Goal: Transaction & Acquisition: Purchase product/service

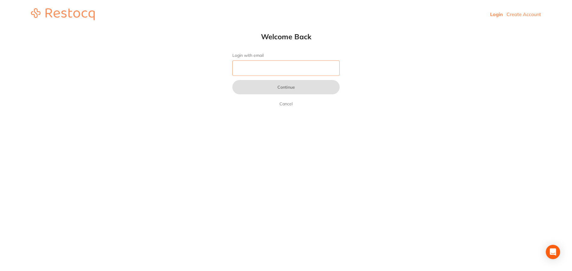
click at [285, 75] on input "Login with email" at bounding box center [285, 67] width 107 height 15
type input "[EMAIL_ADDRESS][DOMAIN_NAME]"
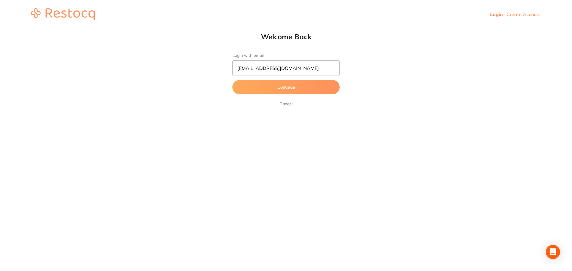
click at [304, 89] on button "Continue" at bounding box center [285, 87] width 107 height 14
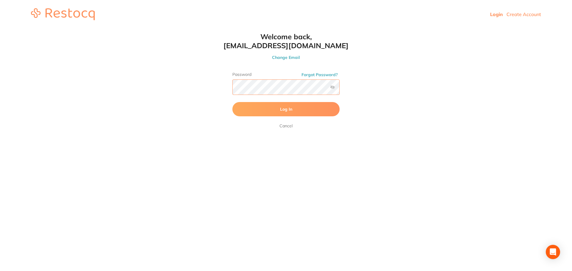
click at [232, 102] on button "Log In" at bounding box center [285, 109] width 107 height 14
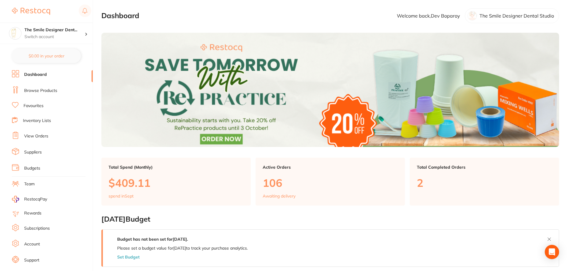
click at [31, 91] on link "Browse Products" at bounding box center [40, 91] width 33 height 6
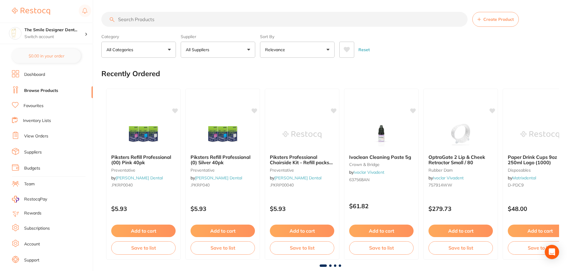
click at [131, 19] on input "search" at bounding box center [284, 19] width 366 height 15
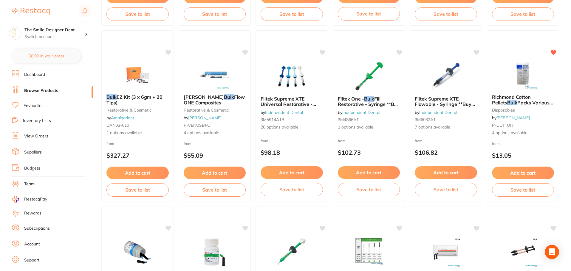
scroll to position [775, 0]
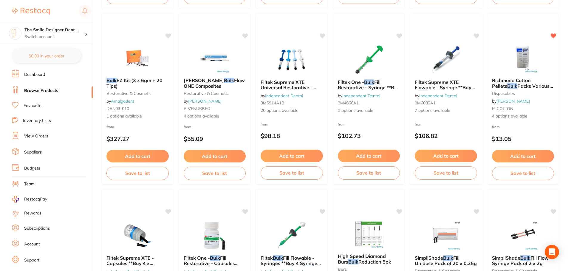
click at [35, 89] on link "Browse Products" at bounding box center [41, 91] width 34 height 6
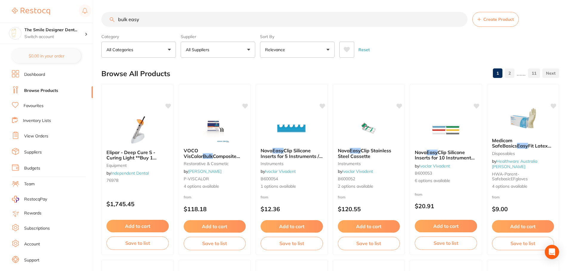
drag, startPoint x: 157, startPoint y: 22, endPoint x: 55, endPoint y: 22, distance: 102.8
click at [55, 22] on div "$0.00 The Smile Designer Dent... Switch account The Smile Designer Dental Studi…" at bounding box center [285, 135] width 571 height 271
type input "disc"
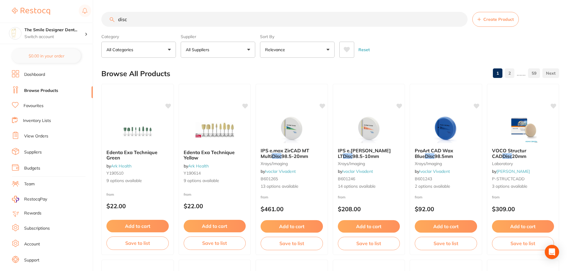
click at [34, 106] on link "Favourites" at bounding box center [34, 106] width 20 height 6
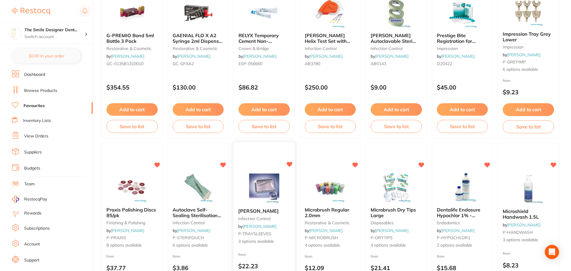
scroll to position [1013, 0]
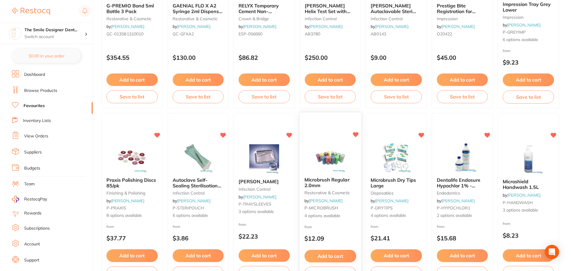
click at [343, 149] on img at bounding box center [329, 157] width 39 height 30
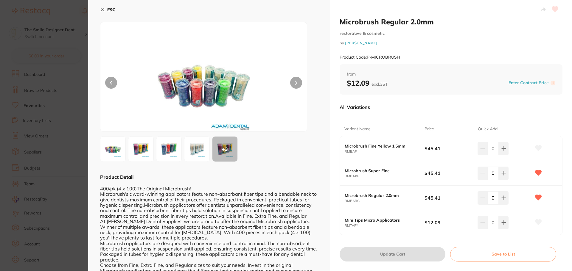
click at [167, 152] on img at bounding box center [168, 149] width 21 height 21
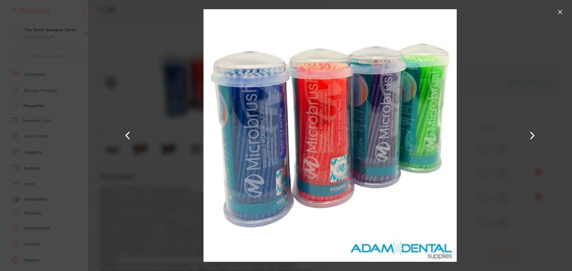
click at [77, 169] on section "Microbrush Regular 2.0mm restorative & cosmetic by [PERSON_NAME] Product Code: …" at bounding box center [286, 135] width 572 height 271
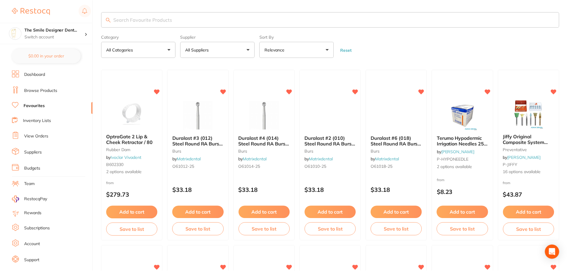
scroll to position [1013, 0]
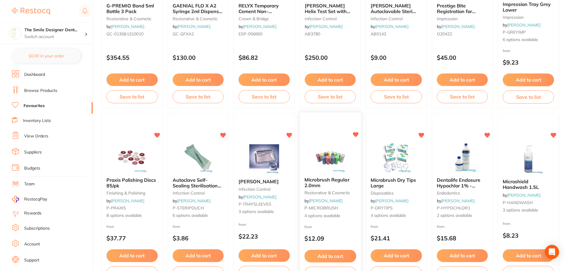
click at [325, 158] on img at bounding box center [329, 157] width 39 height 30
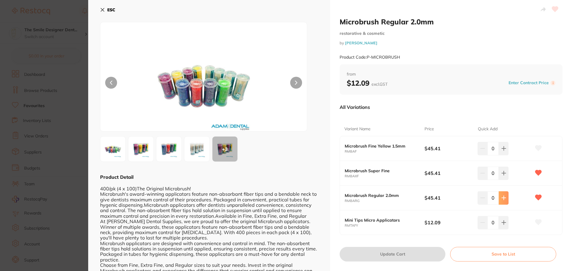
click at [503, 196] on icon at bounding box center [503, 198] width 5 height 5
type input "1"
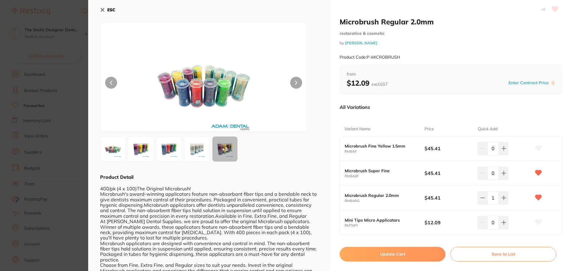
click at [414, 251] on button "Update Cart" at bounding box center [393, 254] width 106 height 14
checkbox input "false"
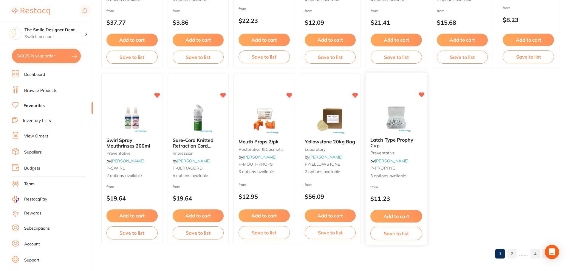
scroll to position [1233, 0]
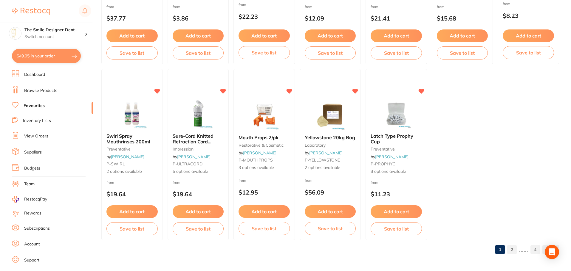
click at [516, 251] on link "2" at bounding box center [512, 250] width 10 height 12
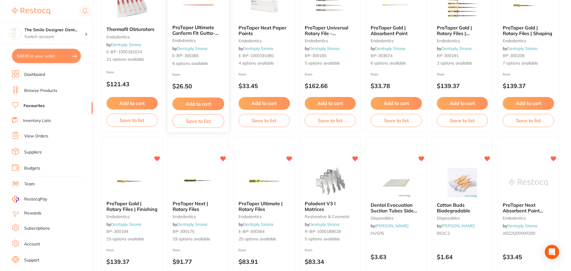
scroll to position [518, 0]
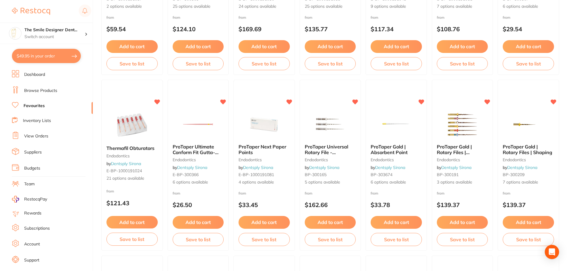
click at [32, 105] on link "Favourites" at bounding box center [34, 106] width 21 height 6
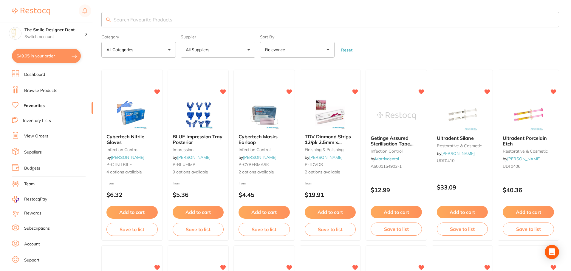
click at [161, 24] on input "search" at bounding box center [329, 19] width 457 height 15
type input "tissues"
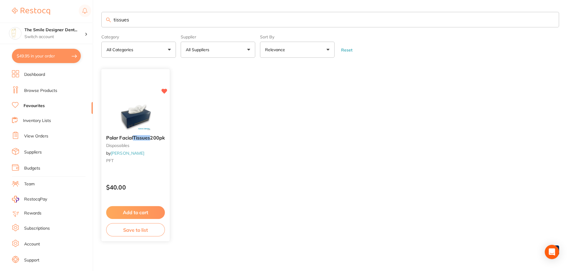
click at [156, 214] on button "Add to cart" at bounding box center [135, 212] width 59 height 13
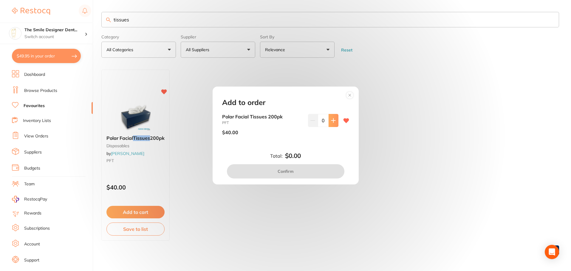
click at [335, 123] on button at bounding box center [333, 120] width 10 height 13
type input "1"
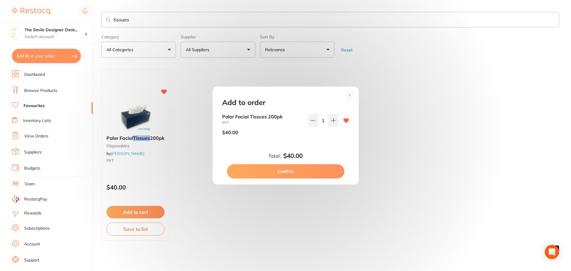
click at [300, 172] on button "Confirm" at bounding box center [285, 171] width 117 height 14
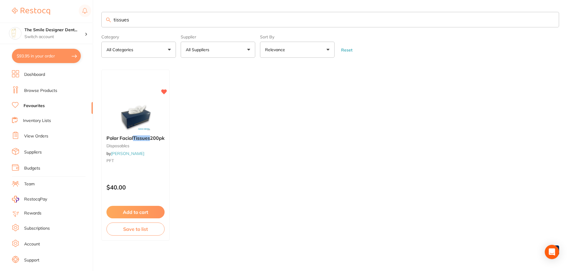
drag, startPoint x: 131, startPoint y: 20, endPoint x: 95, endPoint y: 20, distance: 36.3
click at [95, 20] on div "$93.95 The Smile Designer Dent... Switch account The Smile Designer Dental Stud…" at bounding box center [285, 135] width 571 height 271
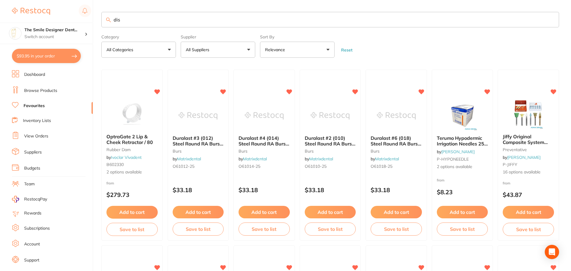
type input "dis"
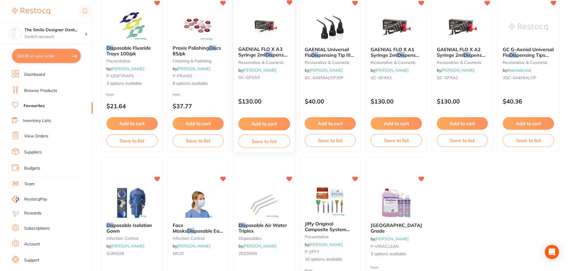
scroll to position [89, 0]
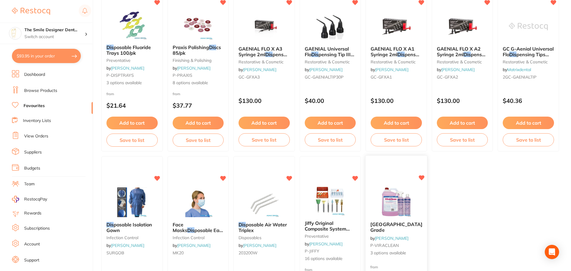
click at [402, 211] on img at bounding box center [395, 202] width 39 height 30
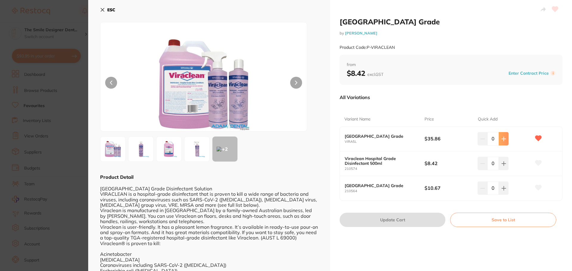
click at [502, 139] on icon at bounding box center [504, 139] width 4 height 4
type input "1"
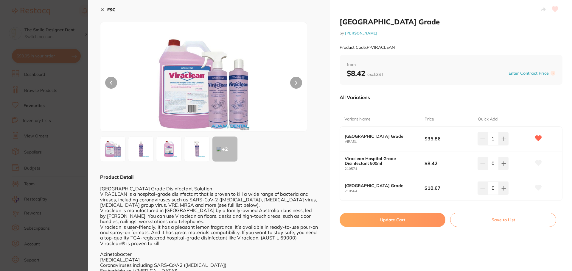
click at [423, 219] on button "Update Cart" at bounding box center [393, 220] width 106 height 14
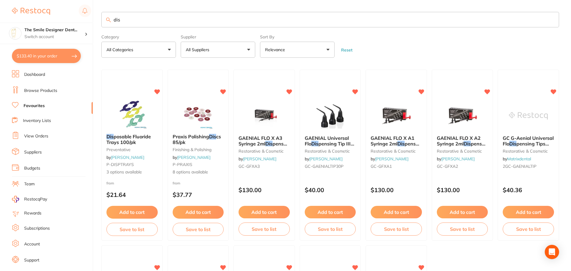
drag, startPoint x: 138, startPoint y: 22, endPoint x: 98, endPoint y: 21, distance: 39.3
click at [98, 21] on div "$133.40 The Smile Designer Dent... Switch account The Smile Designer Dental Stu…" at bounding box center [285, 135] width 571 height 271
type input "band"
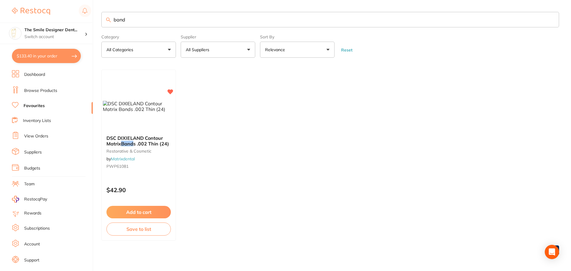
click at [151, 112] on img at bounding box center [138, 106] width 71 height 11
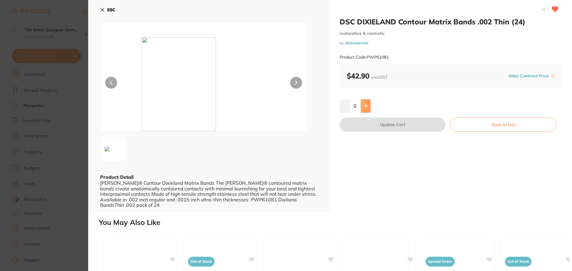
click at [368, 105] on button at bounding box center [366, 106] width 10 height 13
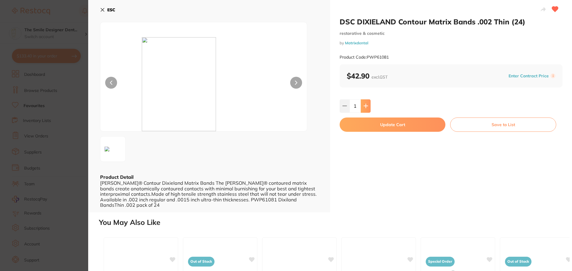
click at [368, 105] on button at bounding box center [366, 106] width 10 height 13
type input "3"
click at [390, 129] on button "Update Cart" at bounding box center [393, 125] width 106 height 14
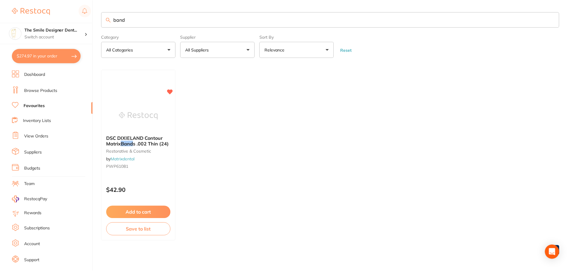
scroll to position [1, 0]
click at [38, 104] on link "Favourites" at bounding box center [34, 106] width 21 height 6
drag, startPoint x: 136, startPoint y: 23, endPoint x: 86, endPoint y: 19, distance: 49.3
click at [86, 19] on div "$274.97 The Smile Designer Dent... Switch account The Smile Designer Dental Stu…" at bounding box center [285, 135] width 571 height 271
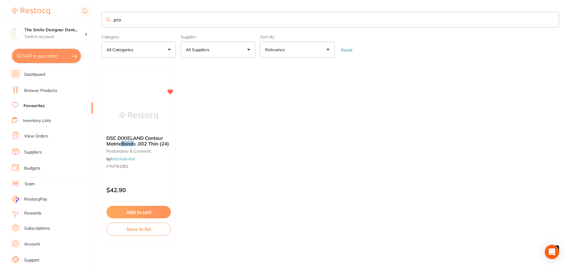
type input "pro"
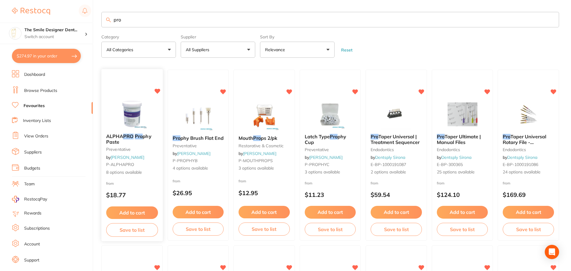
click at [143, 115] on img at bounding box center [131, 114] width 39 height 30
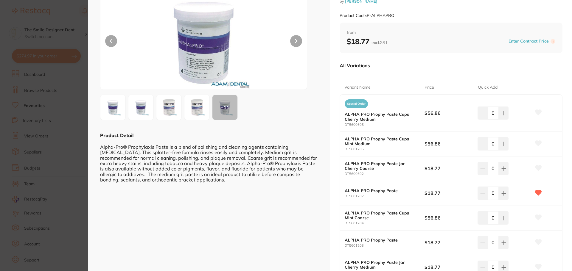
scroll to position [30, 0]
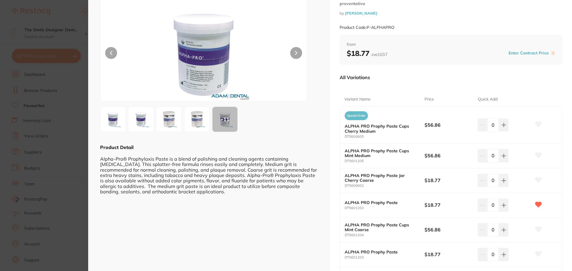
click at [198, 119] on img at bounding box center [196, 119] width 21 height 21
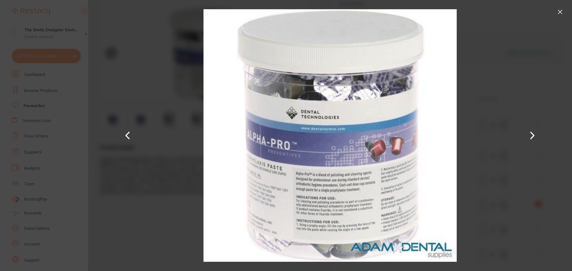
click at [556, 9] on button at bounding box center [560, 12] width 10 height 10
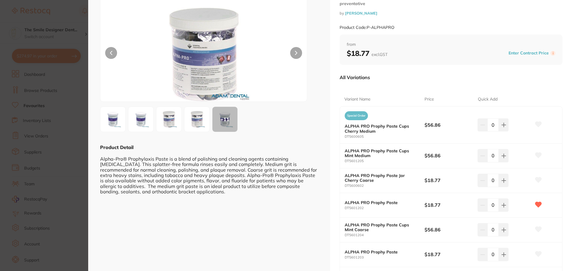
click at [113, 119] on img at bounding box center [112, 119] width 21 height 21
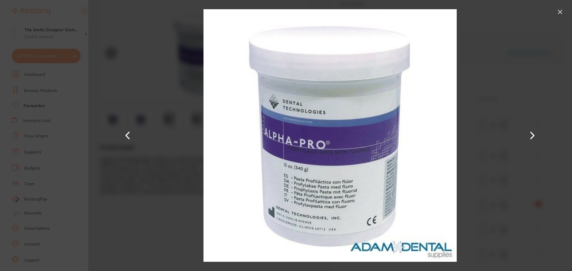
click at [497, 98] on div at bounding box center [330, 135] width 484 height 271
click at [562, 14] on button at bounding box center [560, 12] width 10 height 10
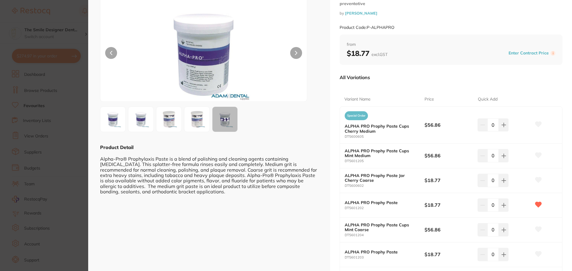
click at [539, 180] on icon at bounding box center [538, 180] width 6 height 5
click at [537, 180] on icon at bounding box center [538, 180] width 6 height 5
click at [539, 178] on icon at bounding box center [538, 180] width 6 height 5
click at [506, 183] on button at bounding box center [504, 180] width 10 height 13
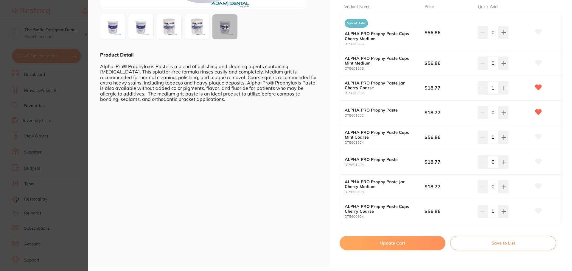
scroll to position [123, 0]
click at [502, 89] on icon at bounding box center [504, 88] width 4 height 4
type input "2"
click at [419, 245] on button "Update Cart" at bounding box center [393, 243] width 106 height 14
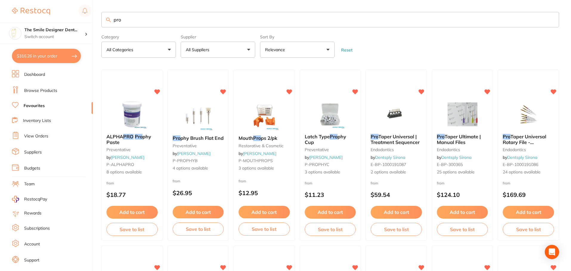
click at [63, 55] on button "$316.26 in your order" at bounding box center [46, 56] width 69 height 14
checkbox input "true"
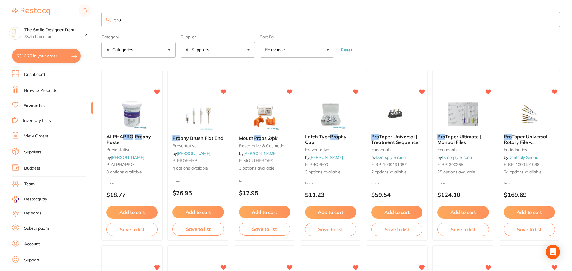
checkbox input "true"
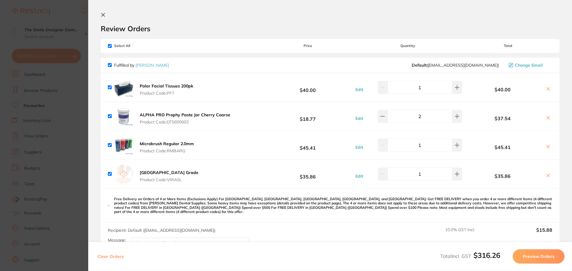
click at [38, 130] on section "Update RRP Set your pre negotiated price for this item. Item Agreed RRP (excl. …" at bounding box center [286, 135] width 572 height 271
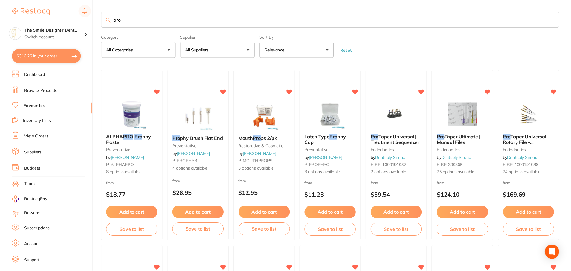
scroll to position [0, 0]
click at [43, 106] on link "Favourites" at bounding box center [34, 106] width 21 height 6
drag, startPoint x: 107, startPoint y: 19, endPoint x: 91, endPoint y: 19, distance: 16.4
click at [91, 19] on div "$316.26 The Smile Designer Dent... Switch account The Smile Designer Dental Stu…" at bounding box center [285, 135] width 571 height 271
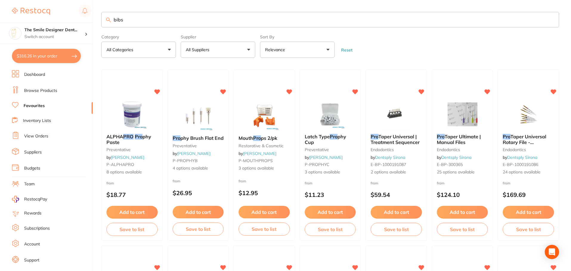
type input "bibs"
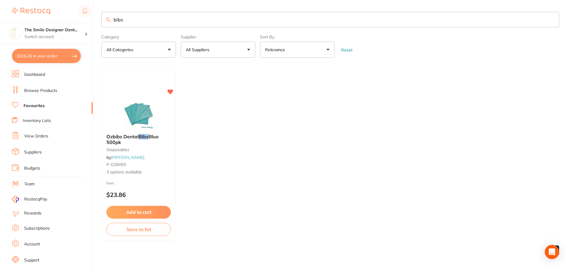
click at [150, 107] on img at bounding box center [138, 115] width 39 height 30
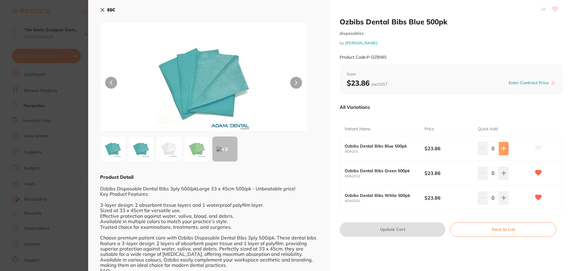
click at [504, 150] on icon at bounding box center [503, 148] width 5 height 5
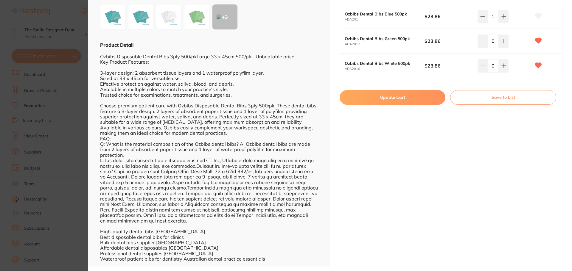
scroll to position [13, 0]
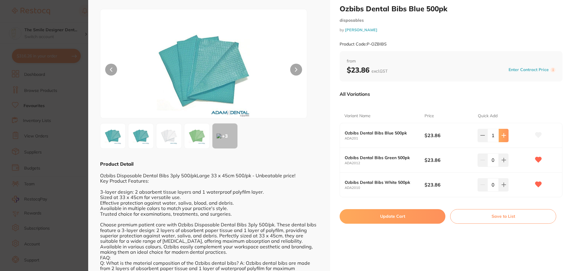
click at [503, 138] on icon at bounding box center [503, 135] width 5 height 5
type input "2"
click at [506, 158] on button at bounding box center [504, 160] width 10 height 13
type input "2"
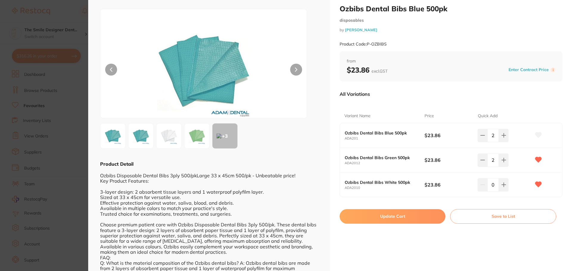
click at [536, 183] on icon at bounding box center [538, 184] width 6 height 5
click at [537, 135] on icon at bounding box center [538, 135] width 6 height 5
click at [410, 215] on button "Update Cart" at bounding box center [393, 216] width 106 height 14
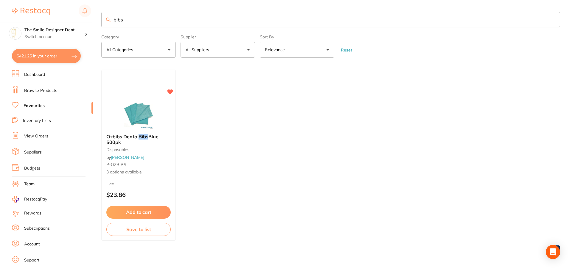
checkbox input "false"
click at [44, 89] on link "Browse Products" at bounding box center [40, 91] width 33 height 6
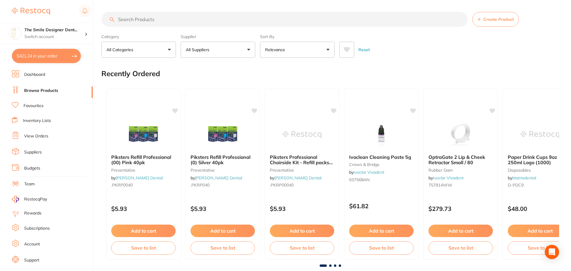
click at [177, 21] on input "search" at bounding box center [284, 19] width 366 height 15
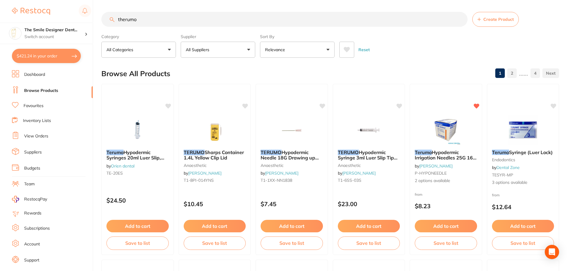
click at [163, 21] on input "therumo" at bounding box center [284, 19] width 366 height 15
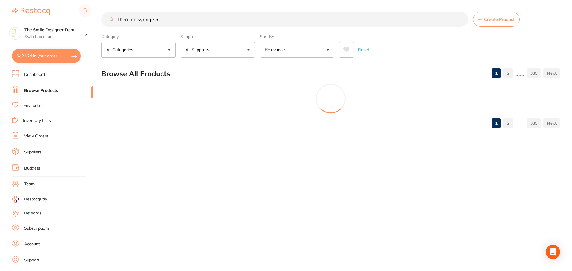
type input "therumo syringe 5"
click at [132, 128] on section "Browse All Products 1 2 ...... 335 1 2 ...... 335" at bounding box center [330, 98] width 459 height 69
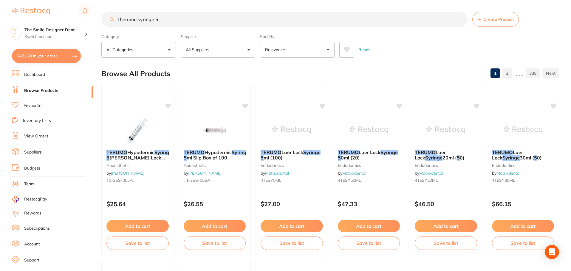
click at [132, 128] on img at bounding box center [137, 130] width 39 height 30
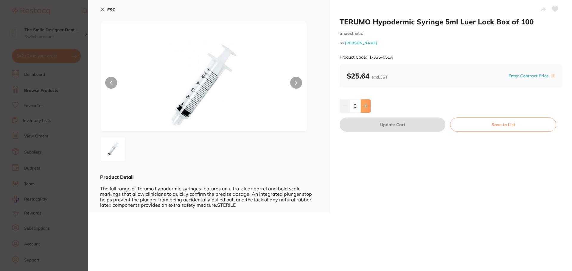
click at [365, 105] on icon at bounding box center [366, 106] width 4 height 4
type input "1"
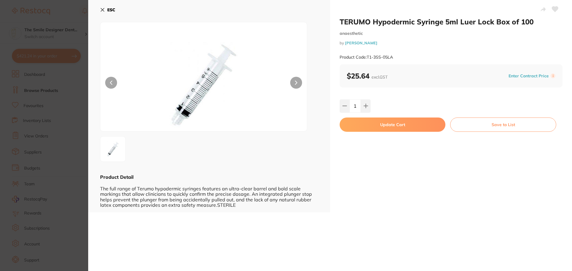
click at [411, 123] on button "Update Cart" at bounding box center [393, 125] width 106 height 14
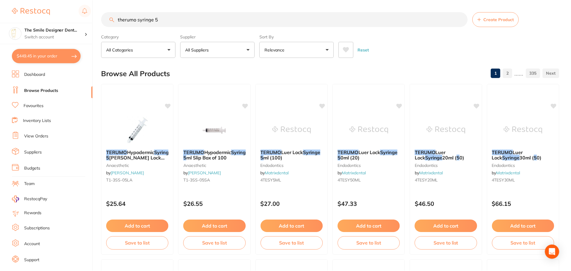
scroll to position [0, 0]
drag, startPoint x: 177, startPoint y: 21, endPoint x: 40, endPoint y: 8, distance: 137.6
click at [40, 8] on div "$449.45 The Smile Designer Dent... Switch account The Smile Designer Dental Stu…" at bounding box center [285, 135] width 571 height 271
type input "monojet"
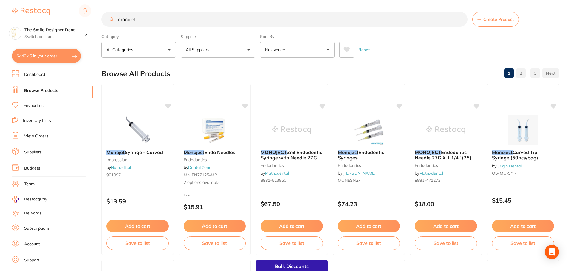
click at [30, 105] on link "Favourites" at bounding box center [34, 106] width 20 height 6
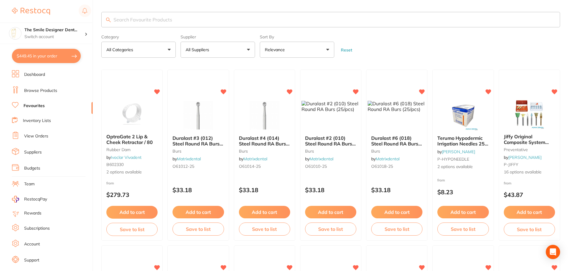
click at [139, 24] on input "search" at bounding box center [330, 19] width 459 height 15
type input "monojet"
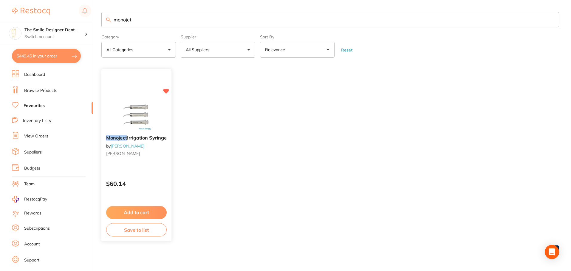
click at [150, 209] on button "Add to cart" at bounding box center [136, 212] width 60 height 13
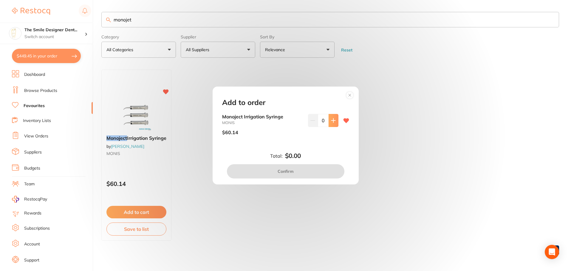
click at [336, 123] on button at bounding box center [333, 120] width 10 height 13
type input "1"
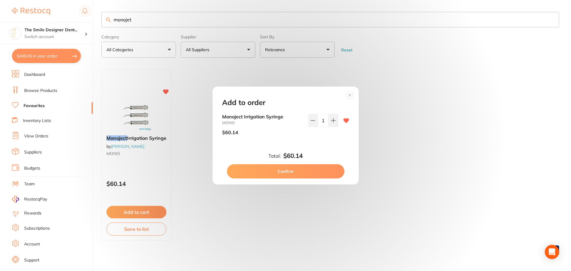
click at [328, 169] on button "Confirm" at bounding box center [285, 171] width 117 height 14
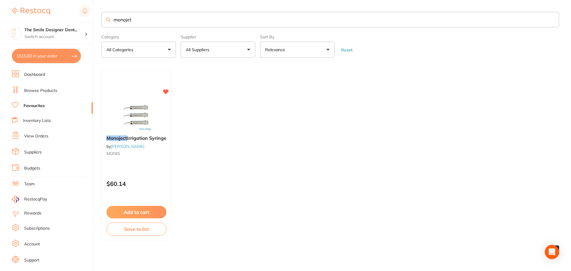
click at [38, 103] on link "Favourites" at bounding box center [34, 106] width 21 height 6
click at [38, 105] on link "Favourites" at bounding box center [34, 106] width 21 height 6
drag, startPoint x: 224, startPoint y: 22, endPoint x: 102, endPoint y: 22, distance: 122.7
click at [102, 22] on input "monojet" at bounding box center [329, 19] width 457 height 15
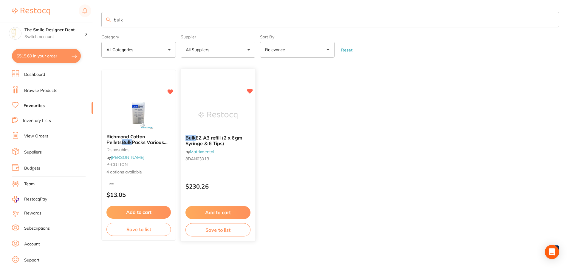
type input "bulk"
click at [205, 98] on div "Bulk EZ A3 refill (2 x 6gm Syringe & 6 Tips) by Matrixdental 8DAN03013 $230.26 …" at bounding box center [217, 155] width 75 height 173
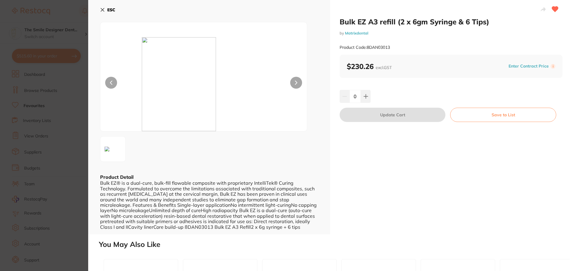
click at [359, 99] on input "0" at bounding box center [354, 96] width 11 height 13
click at [367, 99] on button at bounding box center [366, 96] width 10 height 13
type input "1"
click at [382, 116] on button "Update Cart" at bounding box center [393, 115] width 106 height 14
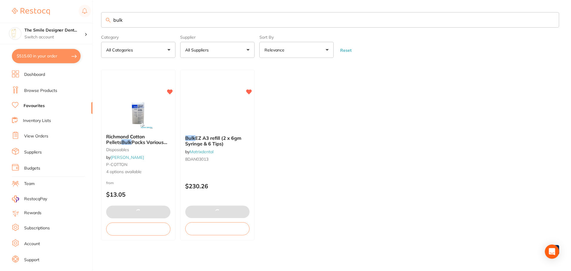
scroll to position [0, 0]
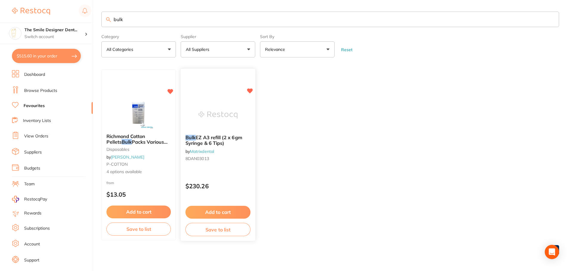
click at [229, 119] on img at bounding box center [217, 115] width 39 height 30
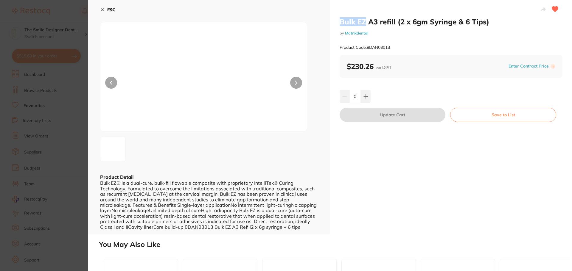
drag, startPoint x: 340, startPoint y: 21, endPoint x: 363, endPoint y: 22, distance: 23.0
click at [363, 22] on h2 "Bulk EZ A3 refill (2 x 6gm Syringe & 6 Tips)" at bounding box center [451, 21] width 223 height 9
copy h2 "Bulk EZ"
click at [408, 145] on div "Bulk EZ A3 refill (2 x 6gm Syringe & 6 Tips) by Matrixdental Product Code: 8DAN…" at bounding box center [451, 117] width 242 height 235
click at [57, 137] on section "Bulk EZ A3 refill (2 x 6gm Syringe & 6 Tips) by Matrixdental Product Code: 8DAN…" at bounding box center [286, 135] width 572 height 271
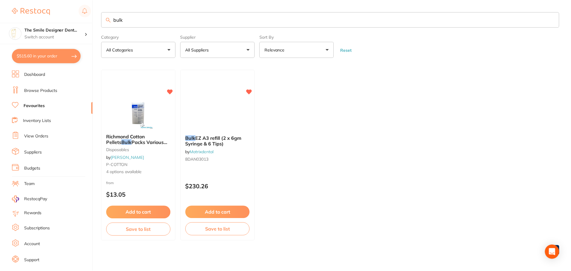
scroll to position [0, 0]
click at [44, 91] on link "Browse Products" at bounding box center [40, 91] width 33 height 6
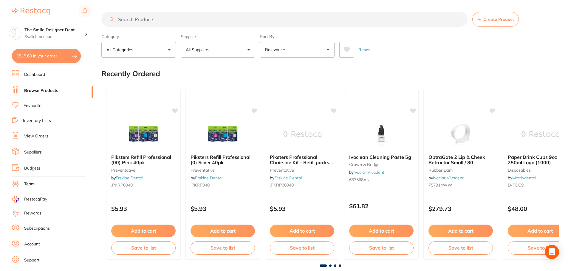
click at [151, 20] on input "search" at bounding box center [284, 19] width 366 height 15
paste input "Bulk EZ"
type input "Bulk EZ"
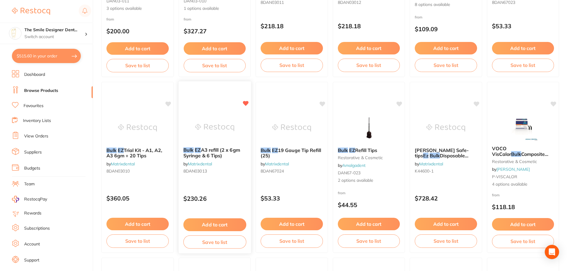
scroll to position [179, 0]
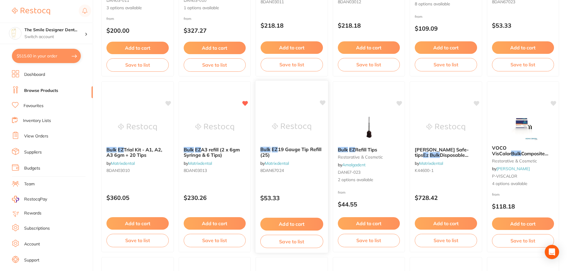
click at [310, 223] on button "Add to cart" at bounding box center [291, 224] width 63 height 13
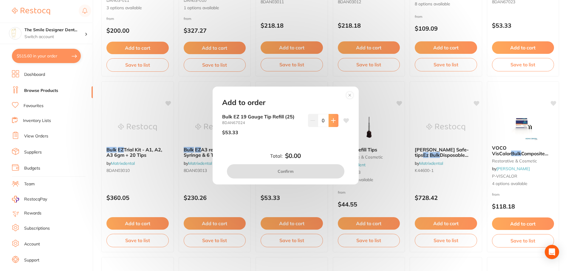
click at [334, 125] on button at bounding box center [333, 120] width 10 height 13
type input "1"
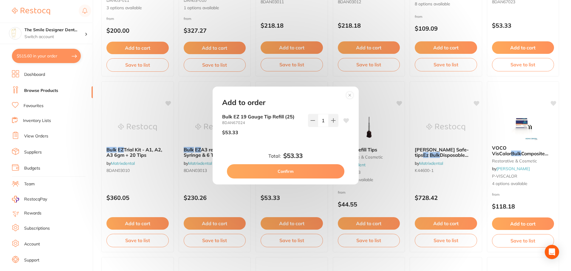
click at [321, 173] on button "Confirm" at bounding box center [285, 171] width 117 height 14
checkbox input "false"
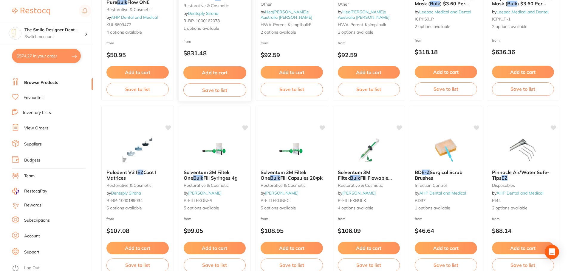
scroll to position [10, 0]
click at [30, 95] on link "Favourites" at bounding box center [34, 96] width 20 height 6
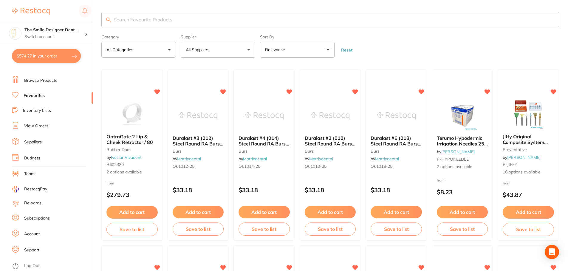
click at [42, 80] on link "Browse Products" at bounding box center [40, 81] width 33 height 6
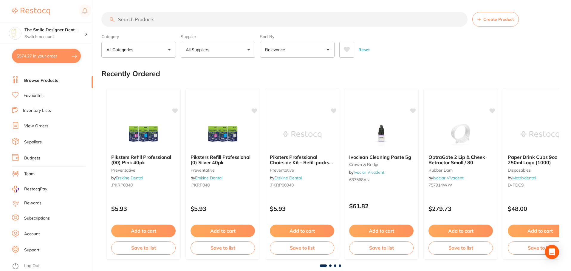
click at [154, 21] on input "search" at bounding box center [284, 19] width 366 height 15
type input "hodgies"
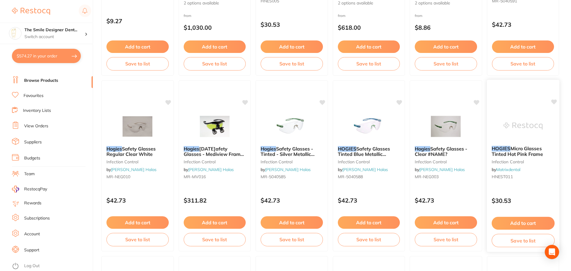
scroll to position [179, 0]
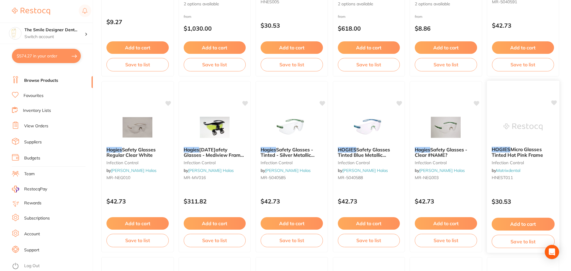
click at [529, 114] on img at bounding box center [522, 127] width 39 height 30
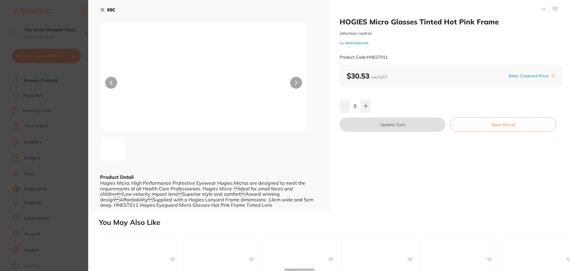
click at [66, 115] on section "HOGIES Micro Glasses Tinted Hot Pink Frame infection control by Matrixdental Pr…" at bounding box center [286, 135] width 572 height 271
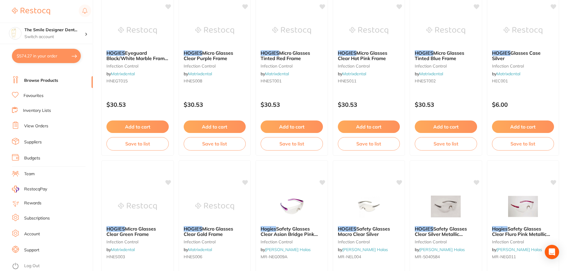
scroll to position [626, 0]
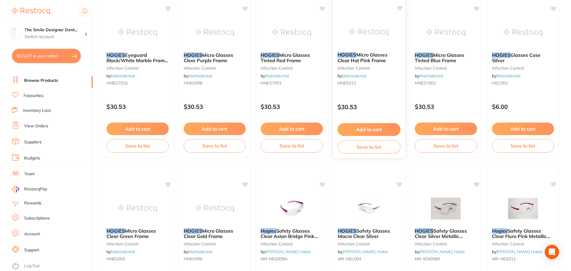
click at [371, 28] on img at bounding box center [368, 32] width 39 height 30
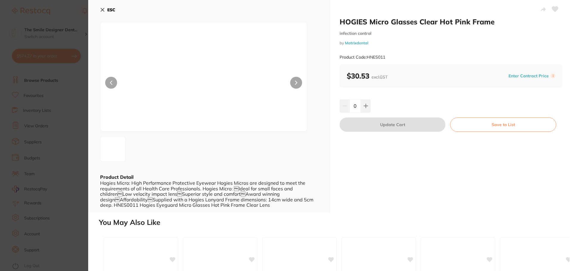
click at [42, 110] on section "HOGIES Micro Glasses Clear Hot Pink Frame infection control by Matrixdental Pro…" at bounding box center [286, 135] width 572 height 271
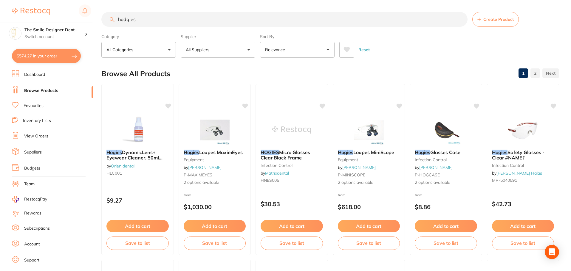
click at [160, 49] on button "All Categories" at bounding box center [138, 50] width 74 height 16
click at [192, 50] on p "All Suppliers" at bounding box center [199, 50] width 26 height 6
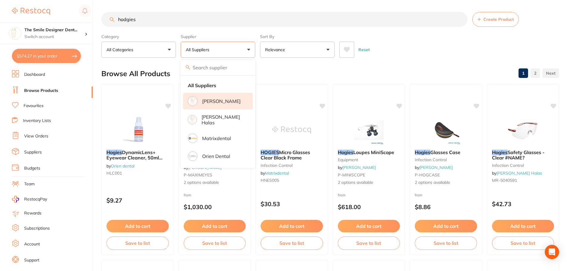
click at [219, 100] on p "[PERSON_NAME]" at bounding box center [221, 101] width 38 height 5
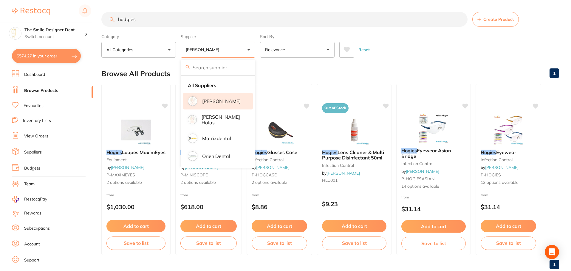
click at [414, 51] on div "Reset" at bounding box center [446, 47] width 215 height 21
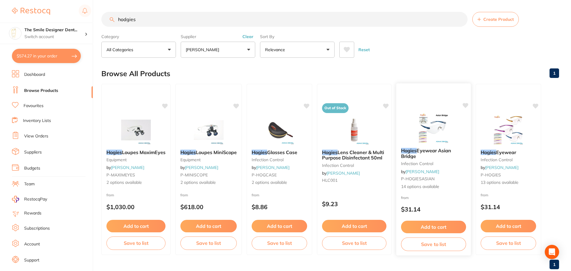
click at [433, 117] on img at bounding box center [433, 128] width 39 height 30
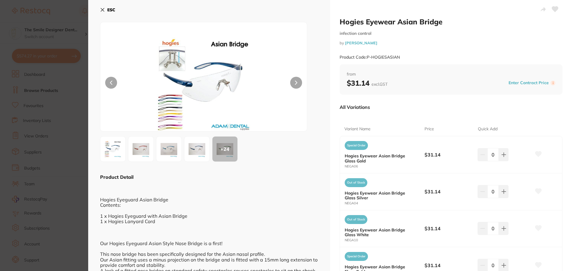
click at [72, 99] on section "Hogies Eyewear Asian Bridge infection control by Adam Dental Product Code: P-HO…" at bounding box center [286, 135] width 572 height 271
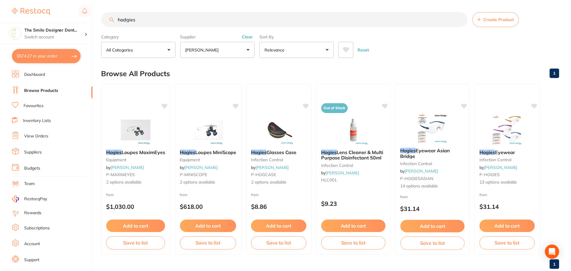
scroll to position [4, 0]
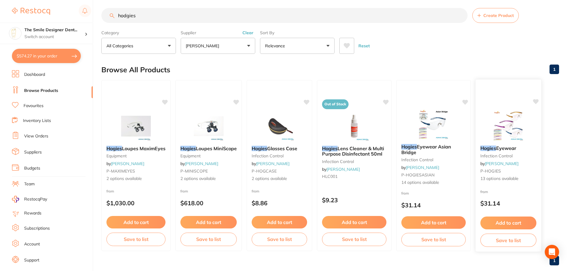
click at [515, 111] on div "Hogies Eyewear infection control by Adam Dental P-HOGIES 13 options available f…" at bounding box center [508, 165] width 66 height 173
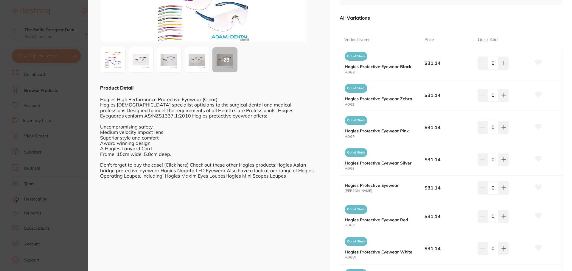
scroll to position [179, 0]
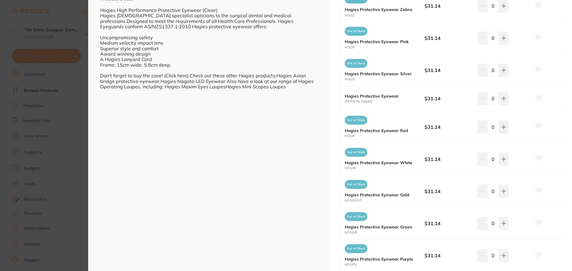
click at [393, 102] on small "HOGBL" at bounding box center [385, 102] width 80 height 4
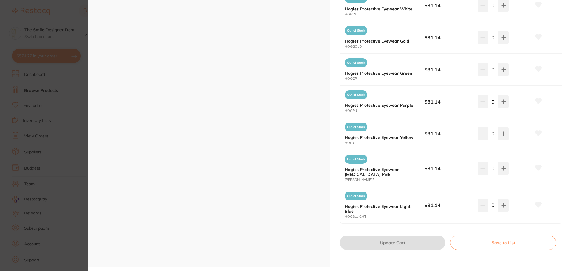
scroll to position [184, 0]
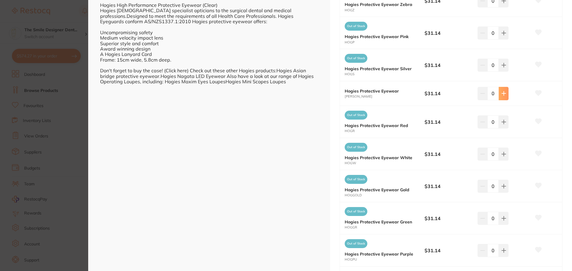
click at [501, 91] on icon at bounding box center [503, 93] width 5 height 5
type input "1"
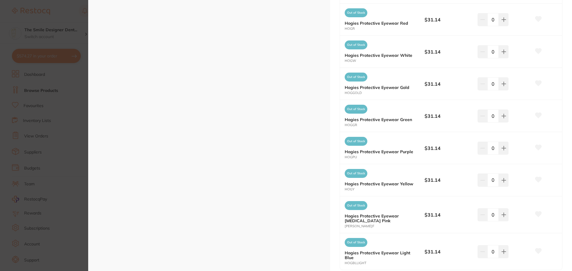
scroll to position [333, 0]
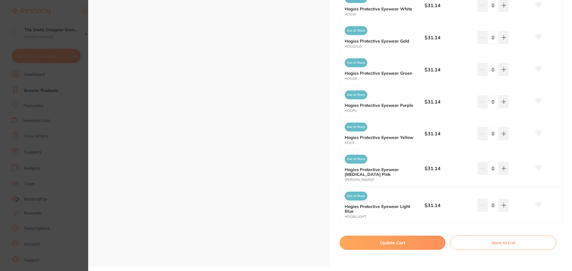
click at [411, 240] on button "Update Cart" at bounding box center [393, 243] width 106 height 14
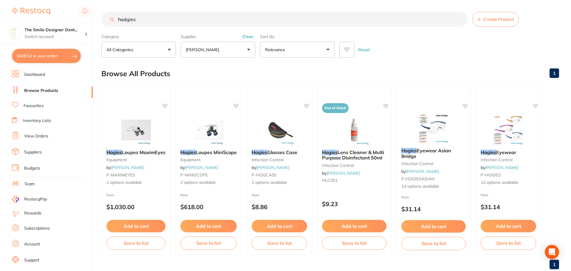
click at [39, 57] on button "$608.52 in your order" at bounding box center [46, 56] width 69 height 14
checkbox input "true"
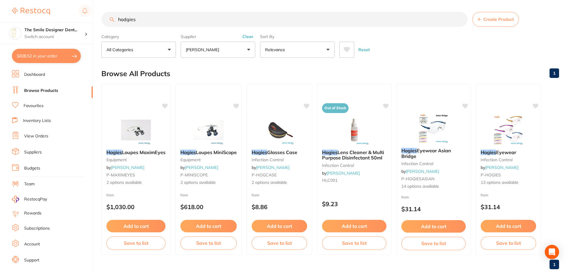
checkbox input "true"
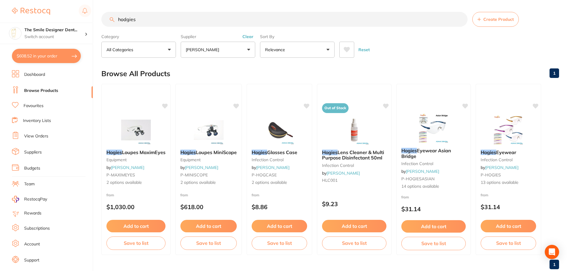
checkbox input "true"
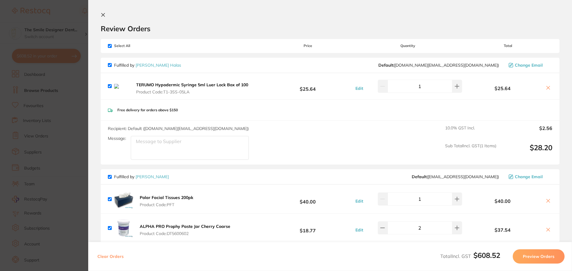
click at [164, 87] on b "TERUMO Hypodermic Syringe 5ml Luer Lock Box of 100" at bounding box center [192, 84] width 112 height 5
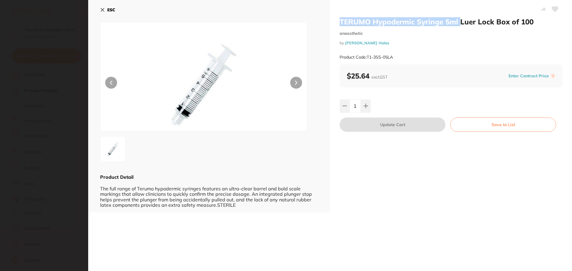
drag, startPoint x: 341, startPoint y: 20, endPoint x: 459, endPoint y: 23, distance: 118.3
click at [459, 23] on h2 "TERUMO Hypodermic Syringe 5ml Luer Lock Box of 100" at bounding box center [451, 21] width 223 height 9
copy h2 "TERUMO Hypodermic Syringe 5ml"
click at [78, 91] on section "TERUMO Hypodermic Syringe 5ml Luer Lock Box of 100 anaesthetic by Henry Schein …" at bounding box center [286, 135] width 572 height 271
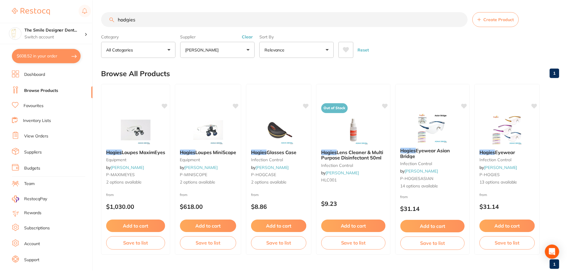
scroll to position [1, 0]
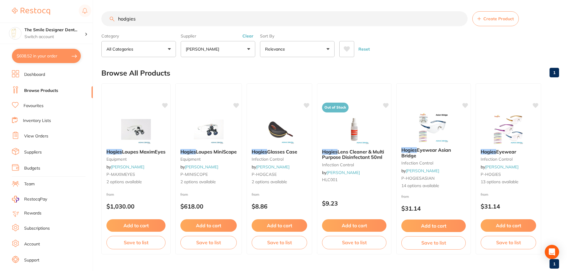
click at [57, 88] on link "Browse Products" at bounding box center [41, 91] width 34 height 6
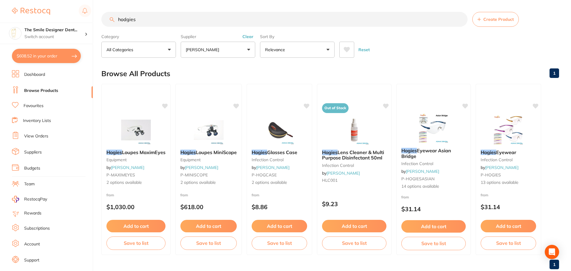
click at [149, 21] on input "hodgies" at bounding box center [284, 19] width 366 height 15
drag, startPoint x: 154, startPoint y: 23, endPoint x: 85, endPoint y: 15, distance: 69.2
click at [85, 15] on div "$608.52 The Smile Designer Dent... Switch account The Smile Designer Dental Stu…" at bounding box center [285, 135] width 571 height 271
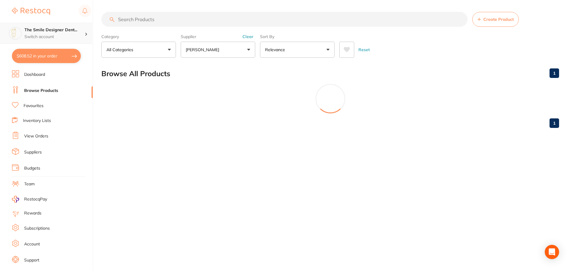
paste input "TERUMO Hypodermic Syringe 5ml"
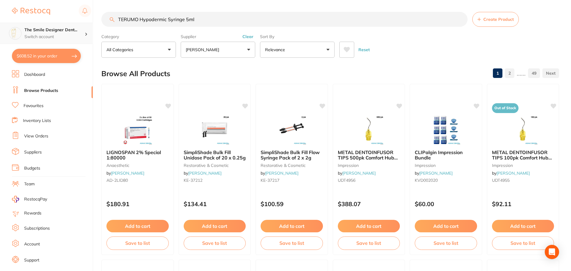
type input "TERUMO Hypodermic Syringe 5ml"
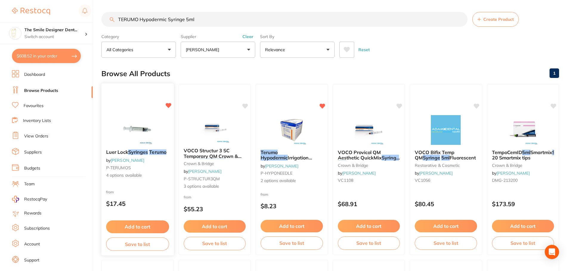
click at [139, 127] on img at bounding box center [137, 130] width 39 height 30
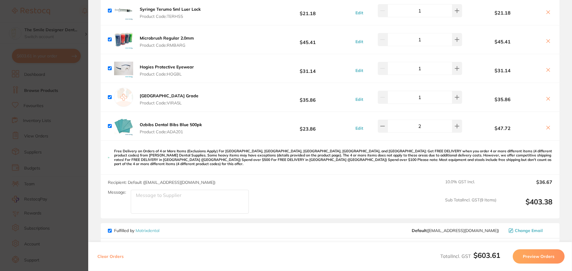
scroll to position [179, 0]
